Goal: Check status: Check status

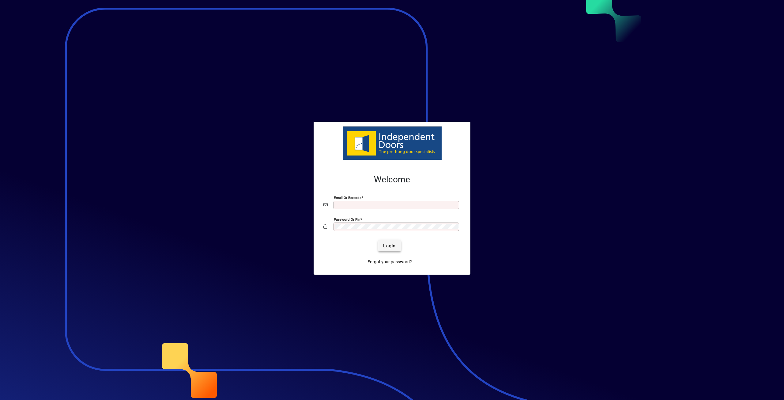
type input "**********"
click at [390, 245] on span "Login" at bounding box center [389, 246] width 13 height 6
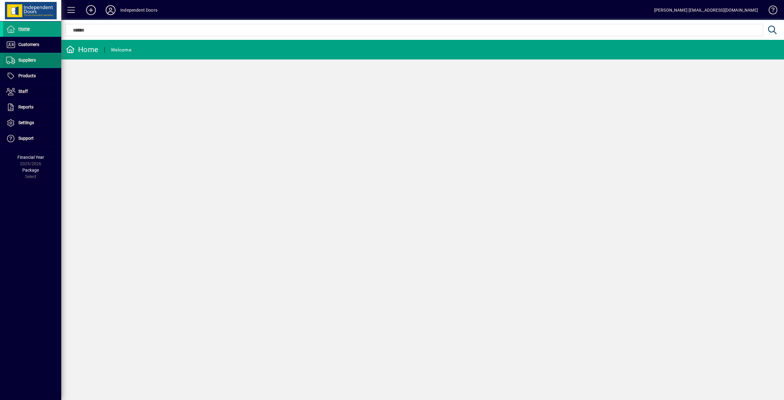
click at [25, 61] on span "Suppliers" at bounding box center [26, 60] width 17 height 5
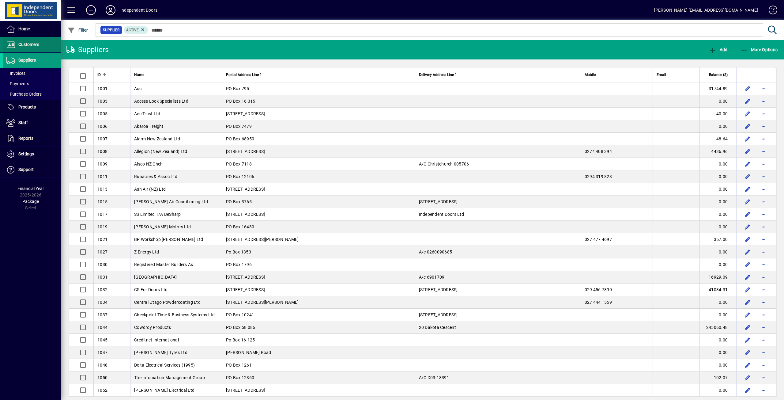
click at [25, 42] on span "Customers" at bounding box center [21, 44] width 36 height 7
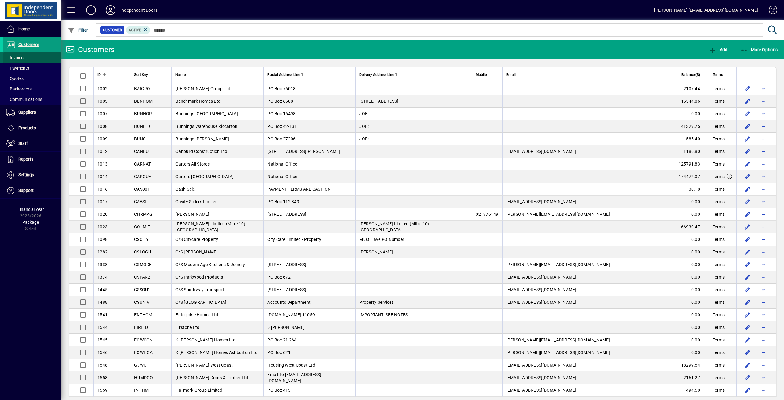
click at [22, 56] on span "Invoices" at bounding box center [15, 57] width 19 height 5
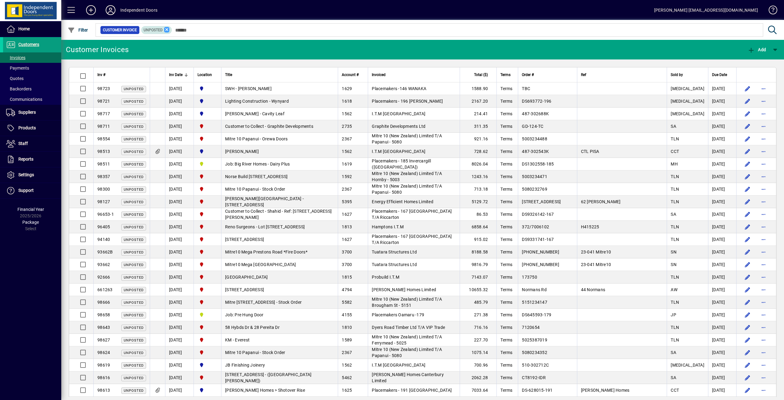
click at [167, 30] on icon at bounding box center [167, 30] width 6 height 6
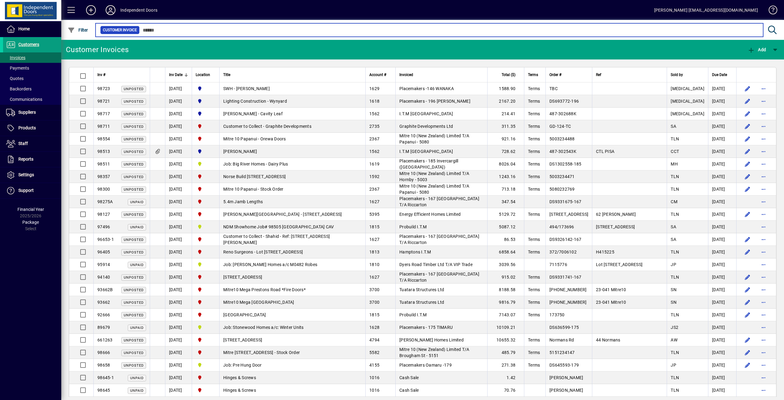
click at [164, 28] on input "text" at bounding box center [449, 30] width 619 height 9
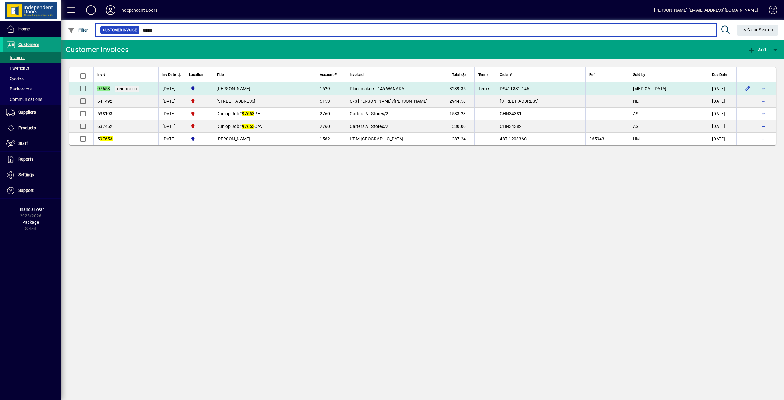
type input "*****"
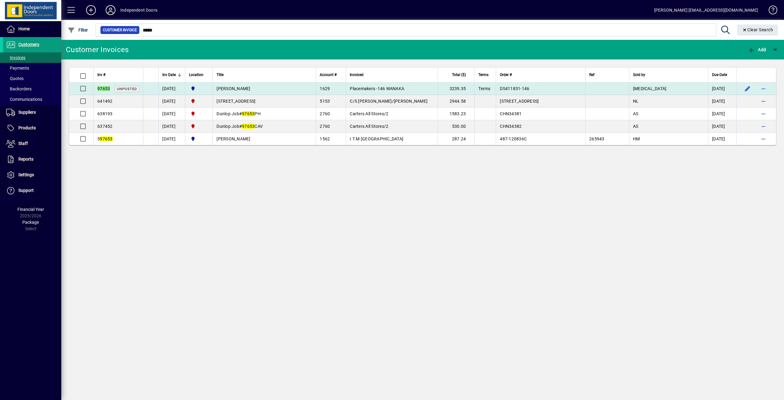
click at [373, 86] on span "Placemakers -146 WANAKA" at bounding box center [377, 88] width 55 height 5
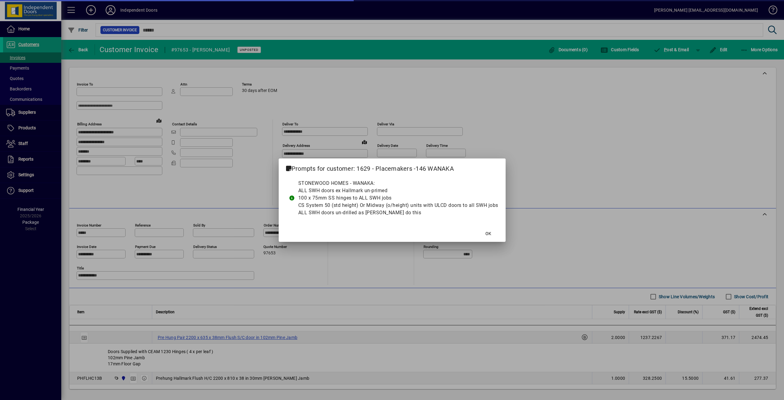
type input "**********"
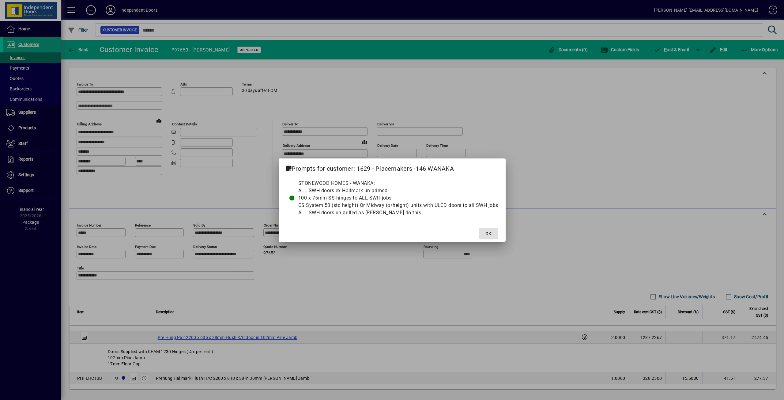
click at [493, 233] on span at bounding box center [489, 233] width 20 height 15
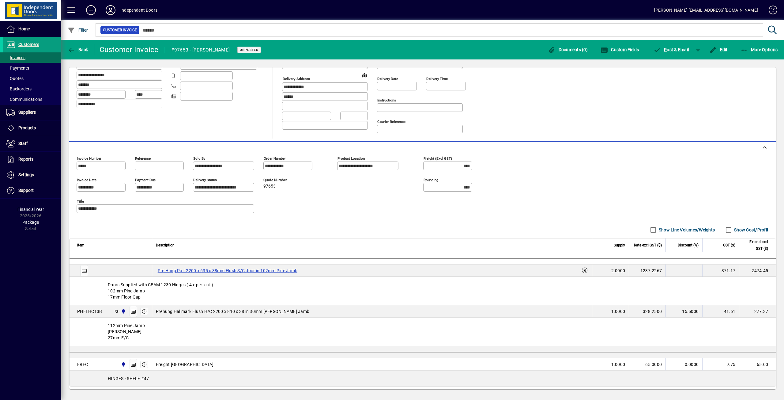
scroll to position [92, 0]
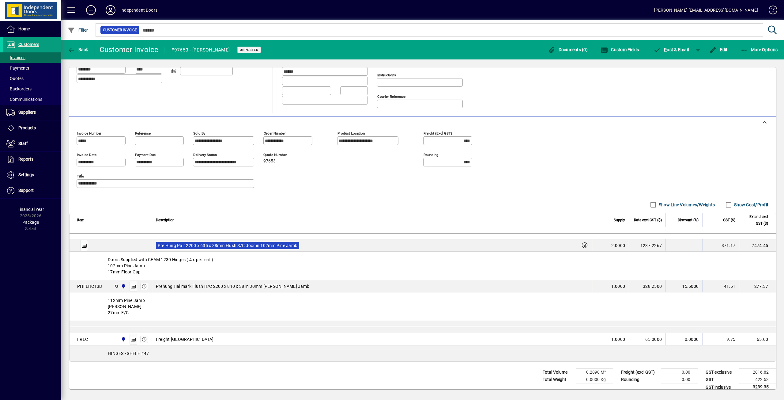
click at [187, 246] on label "Pre Hung Pair 2200 x 635 x 38mm Flush S/C door in 102mm Pine Jamb" at bounding box center [227, 245] width 143 height 7
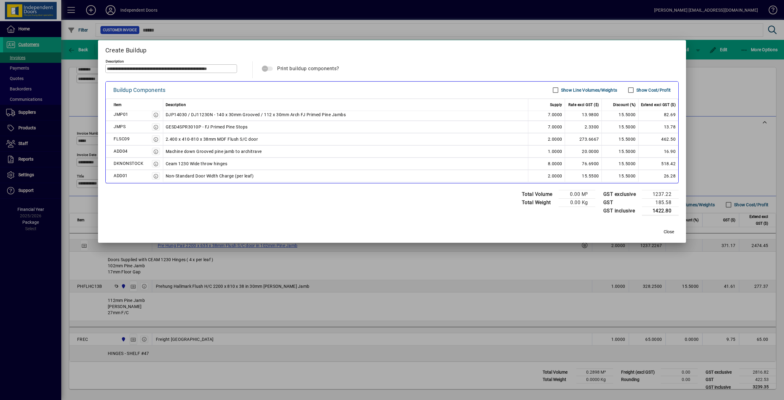
scroll to position [64, 0]
click at [672, 232] on span "Close" at bounding box center [669, 231] width 10 height 6
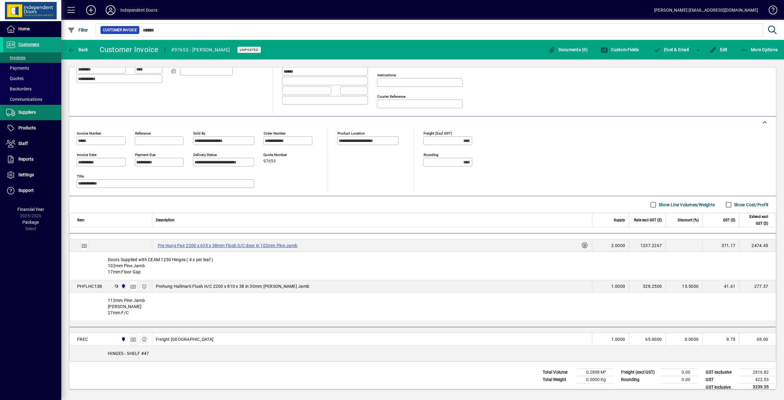
click at [27, 111] on span "Suppliers" at bounding box center [26, 112] width 17 height 5
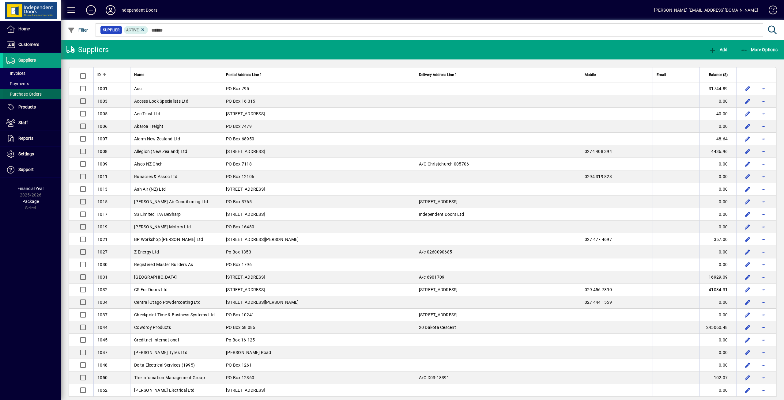
click at [26, 93] on span "Purchase Orders" at bounding box center [24, 94] width 36 height 5
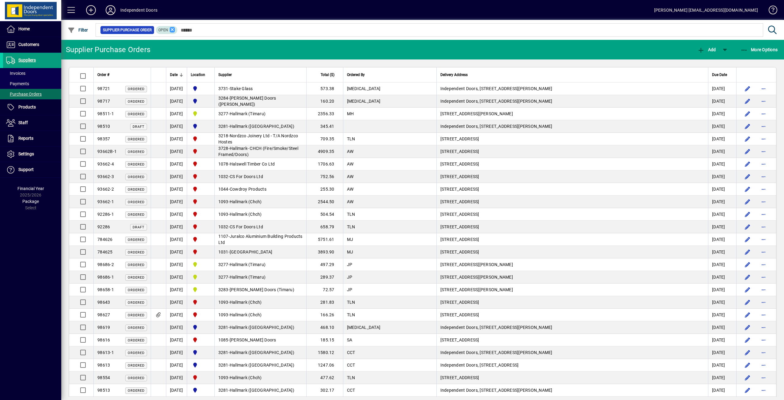
click at [174, 31] on icon at bounding box center [173, 30] width 6 height 6
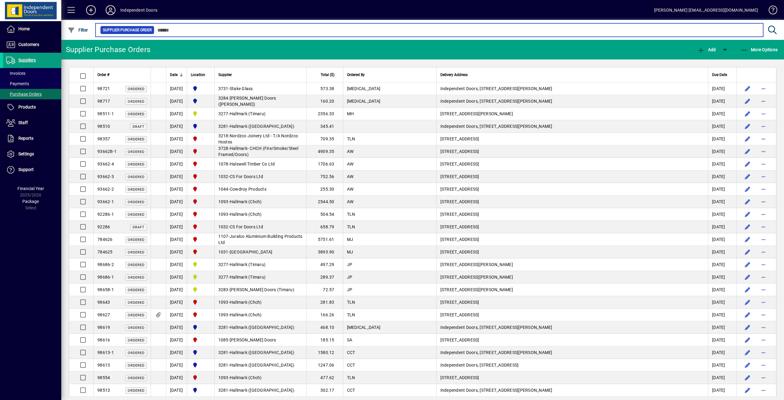
click at [198, 31] on input "text" at bounding box center [456, 30] width 604 height 9
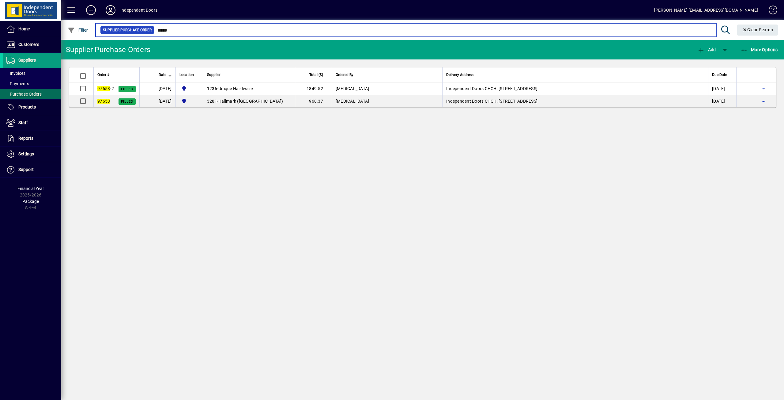
type input "*****"
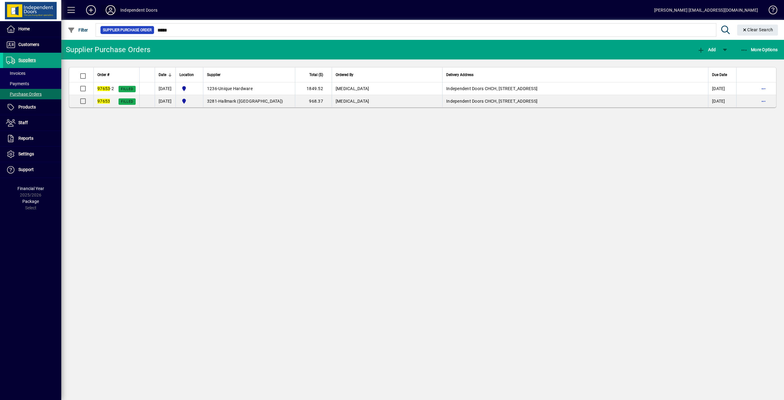
click at [114, 10] on icon at bounding box center [110, 10] width 12 height 10
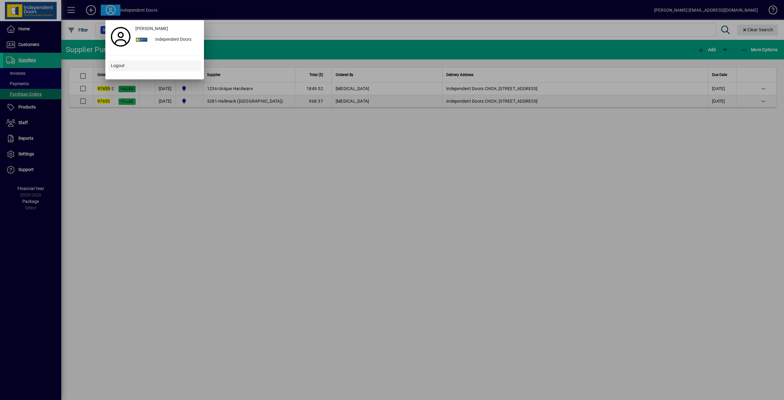
click at [114, 67] on span "Logout" at bounding box center [118, 65] width 14 height 6
